Goal: Navigation & Orientation: Find specific page/section

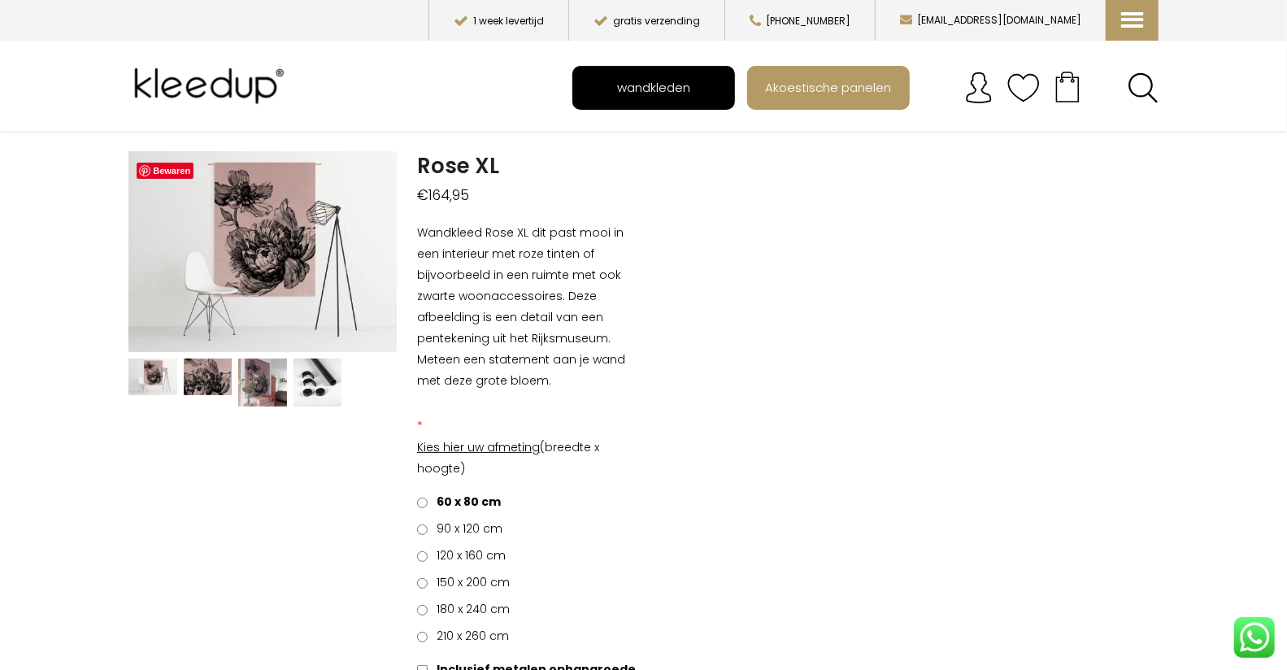
click at [640, 88] on span "wandkleden" at bounding box center [653, 87] width 91 height 31
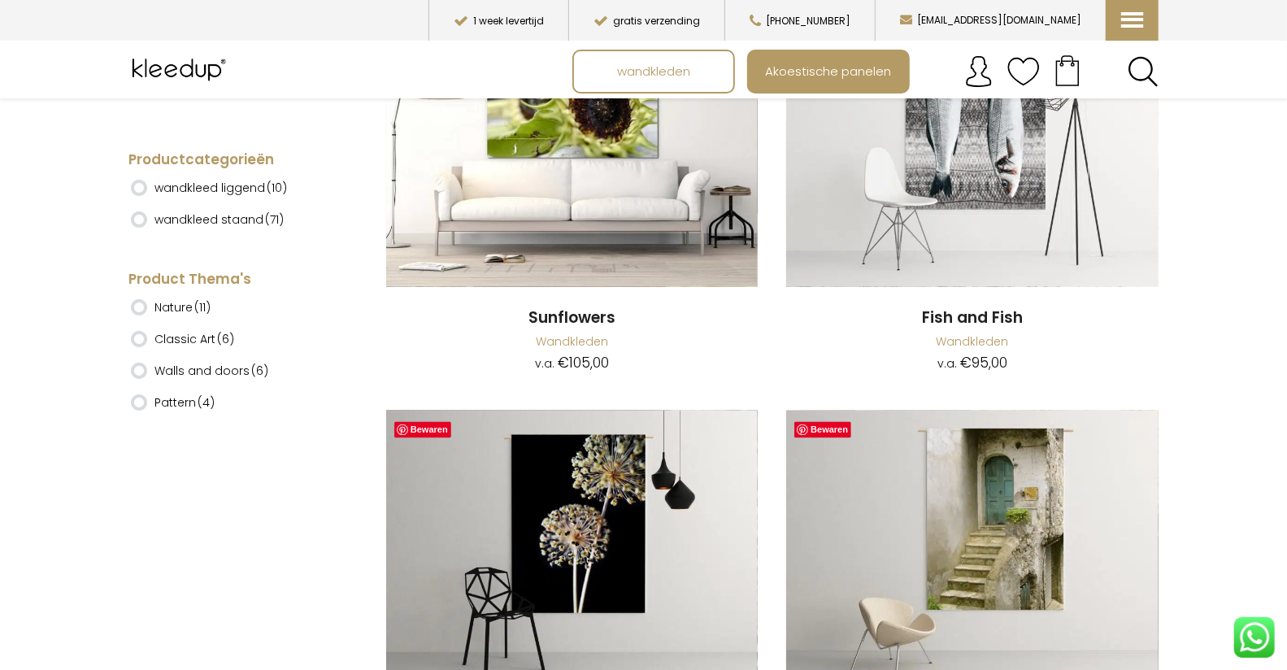
scroll to position [13502, 0]
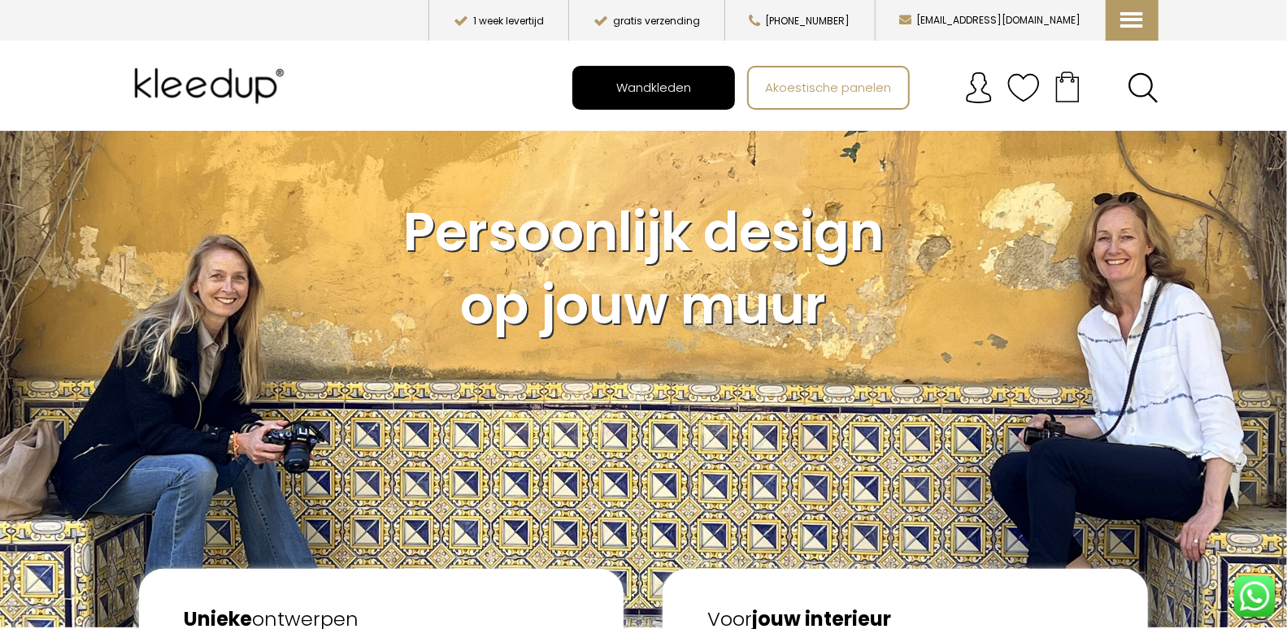
click at [599, 94] on link "Wandkleden" at bounding box center [653, 88] width 159 height 41
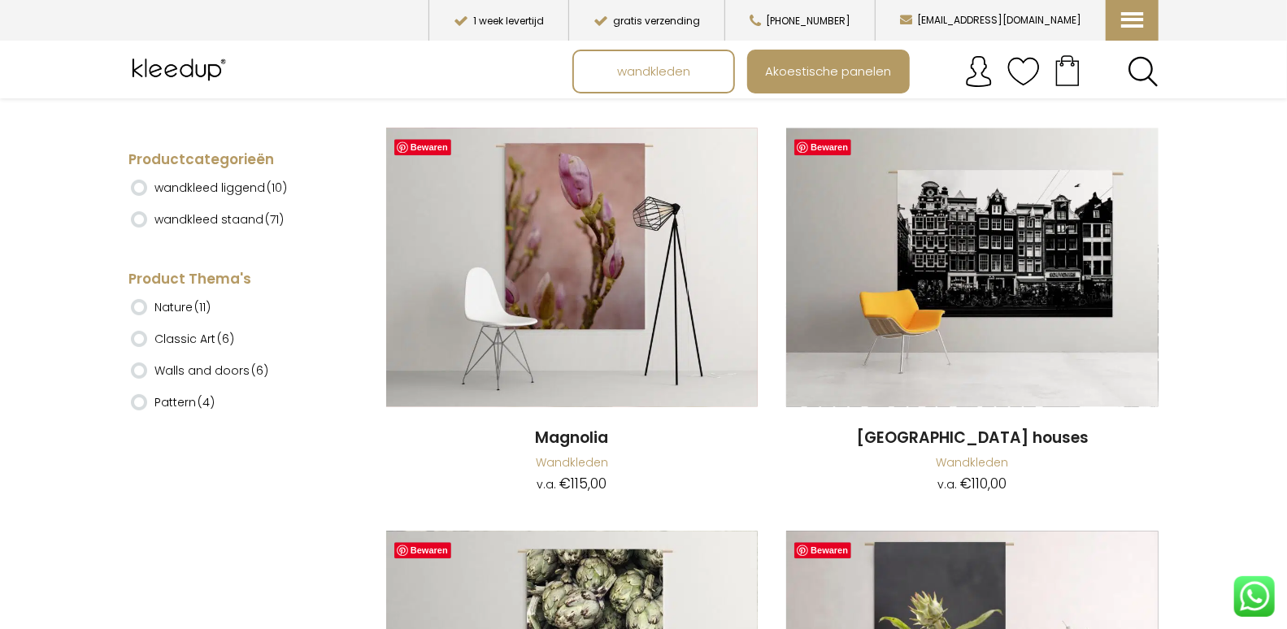
scroll to position [13420, 0]
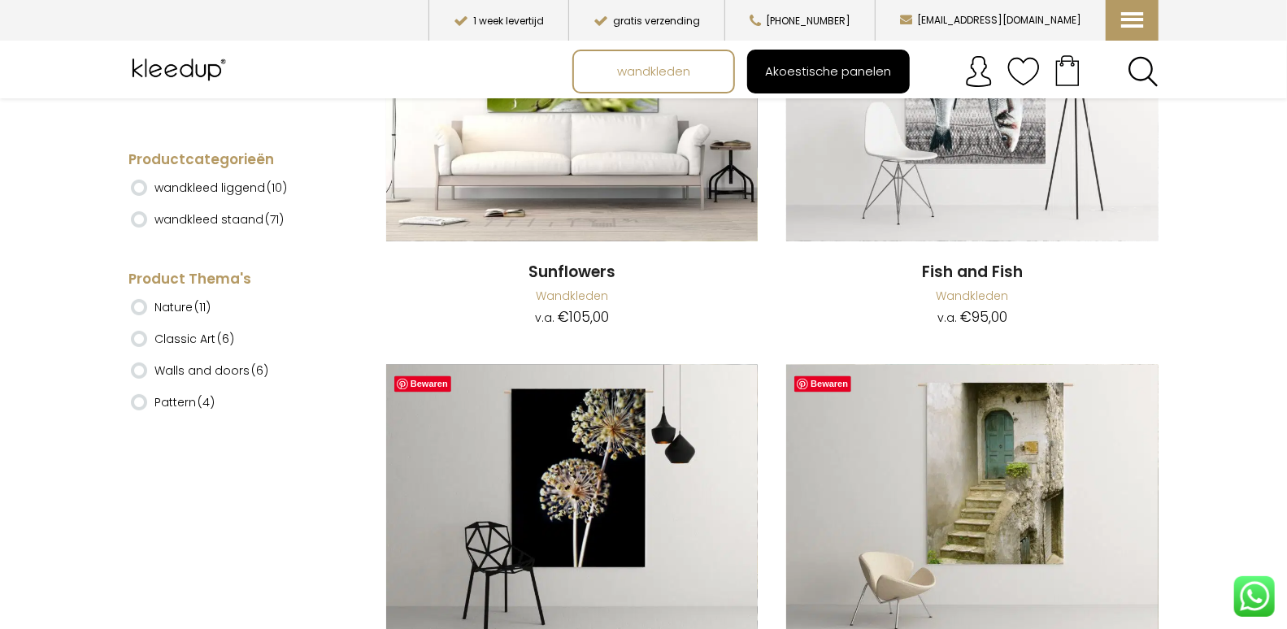
click at [822, 61] on span "Akoestische panelen" at bounding box center [828, 71] width 144 height 31
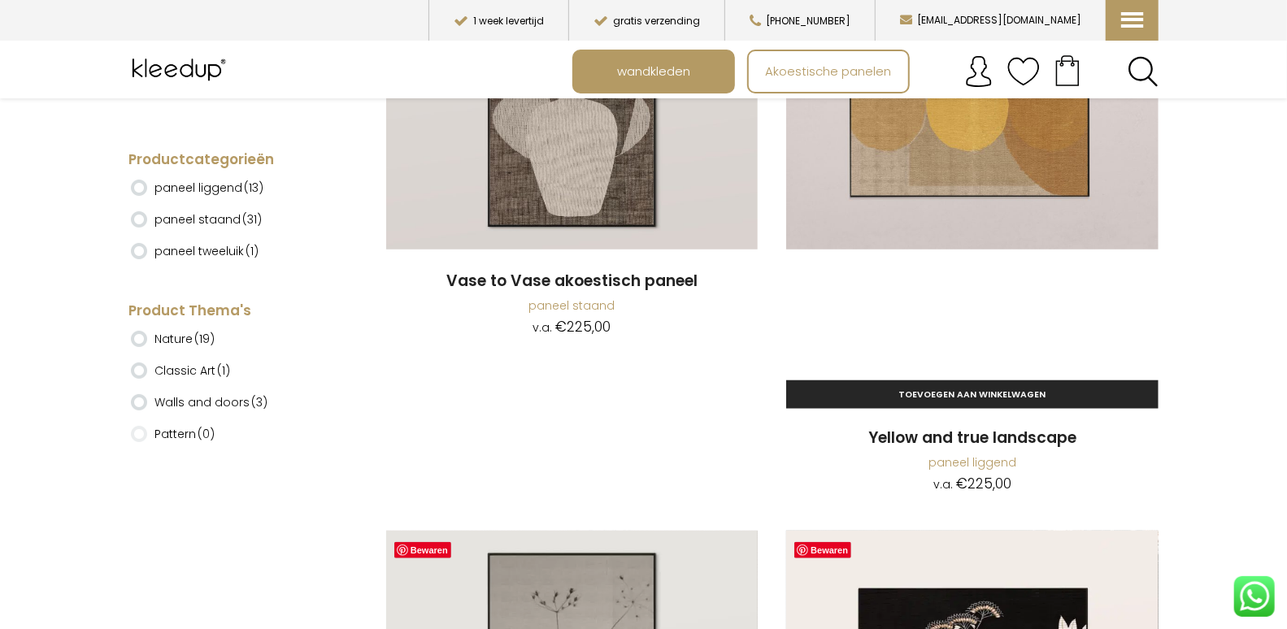
scroll to position [4403, 0]
